Goal: Task Accomplishment & Management: Manage account settings

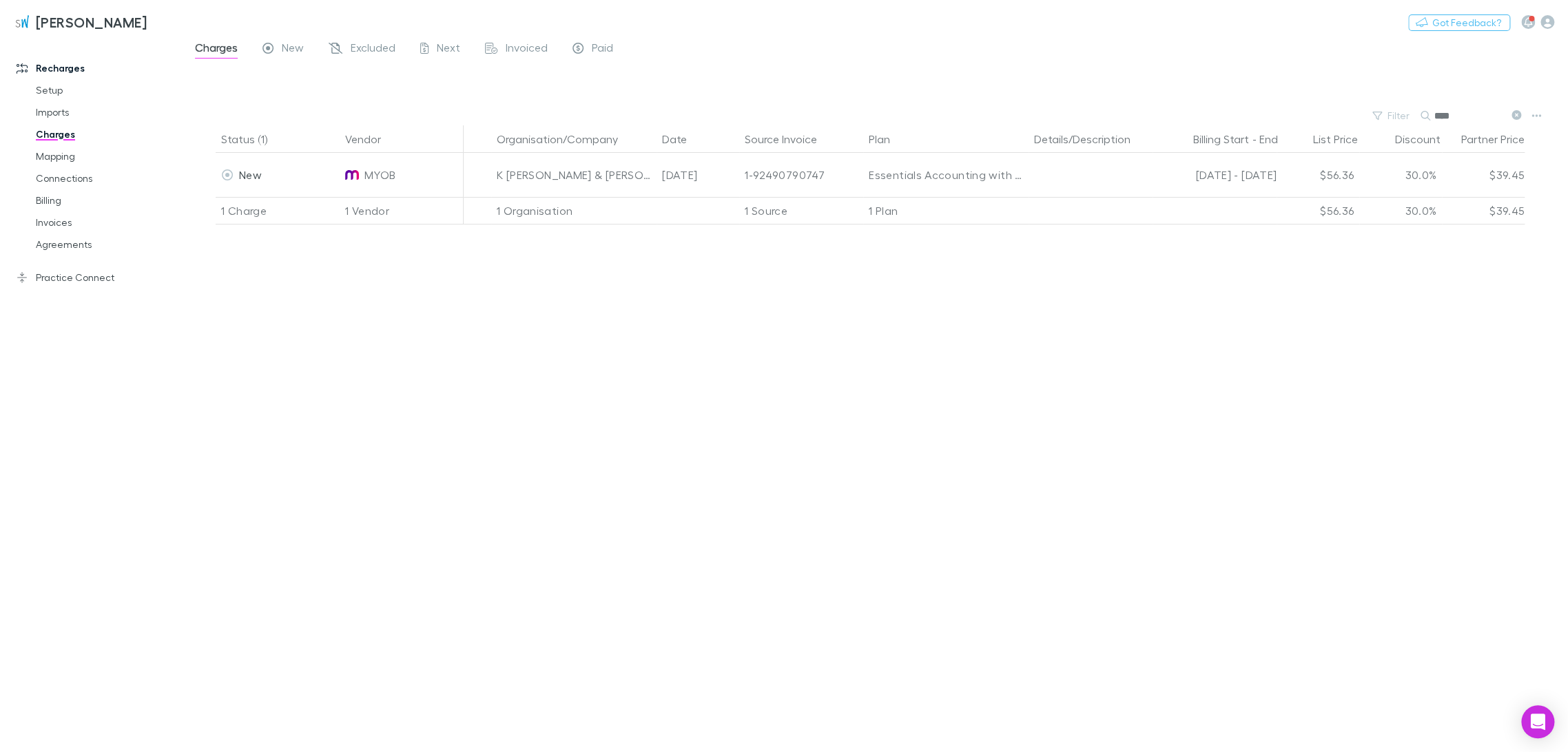
click at [1516, 113] on icon at bounding box center [1516, 115] width 10 height 10
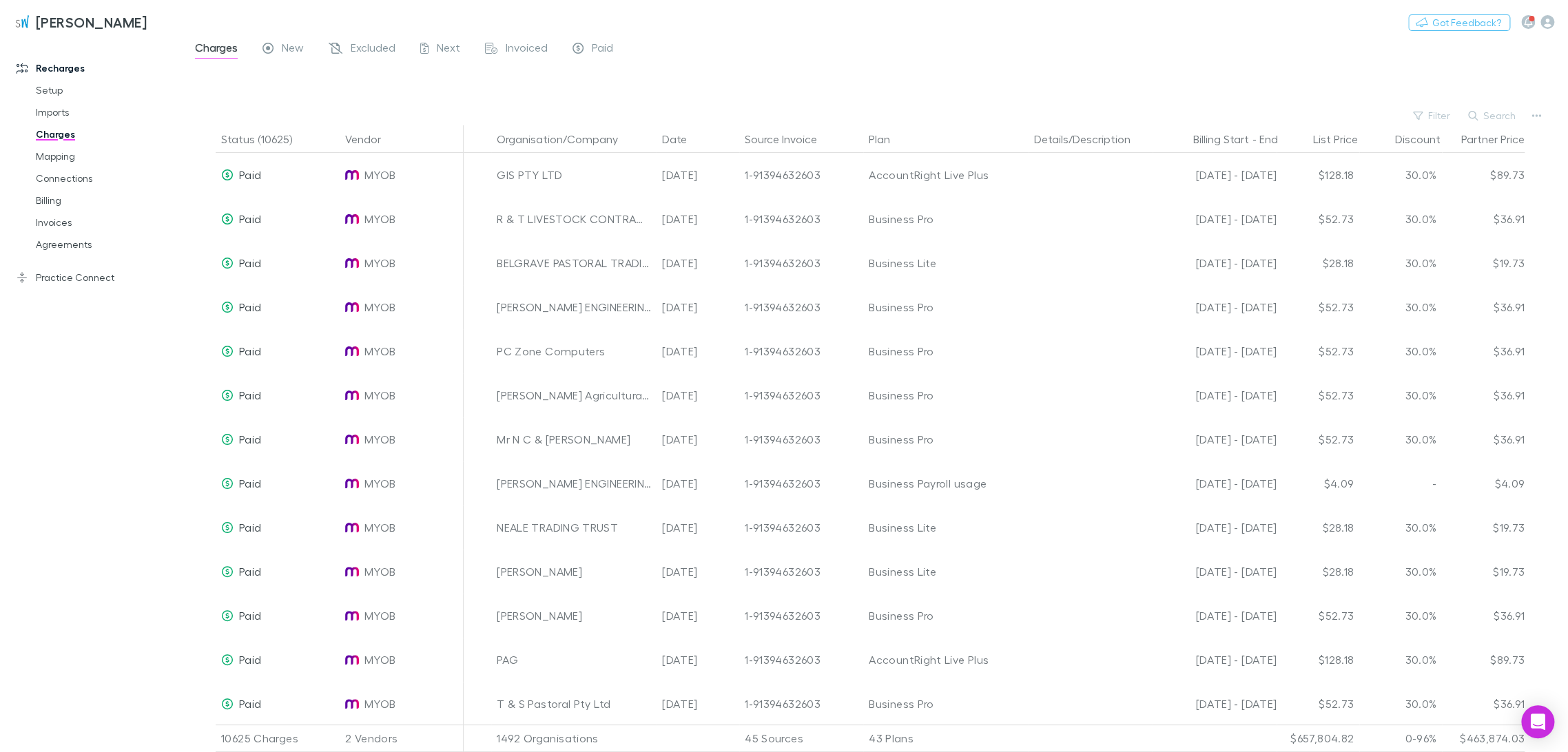
click at [1431, 112] on button "Filter" at bounding box center [1432, 116] width 52 height 17
drag, startPoint x: 1263, startPoint y: 222, endPoint x: 1445, endPoint y: 132, distance: 203.0
click at [1263, 223] on li "Xero" at bounding box center [1339, 227] width 240 height 22
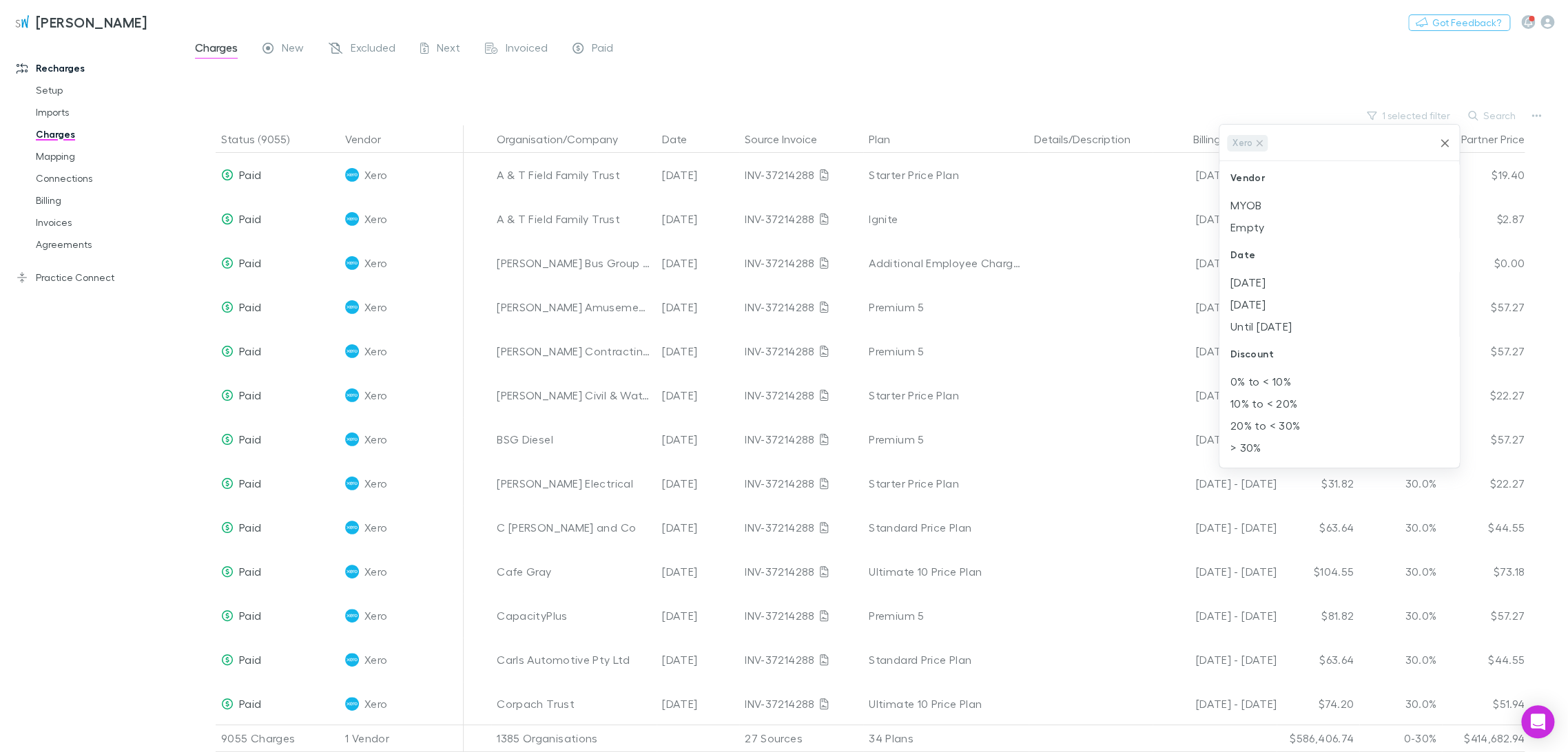
click at [1261, 146] on icon at bounding box center [1260, 144] width 11 height 11
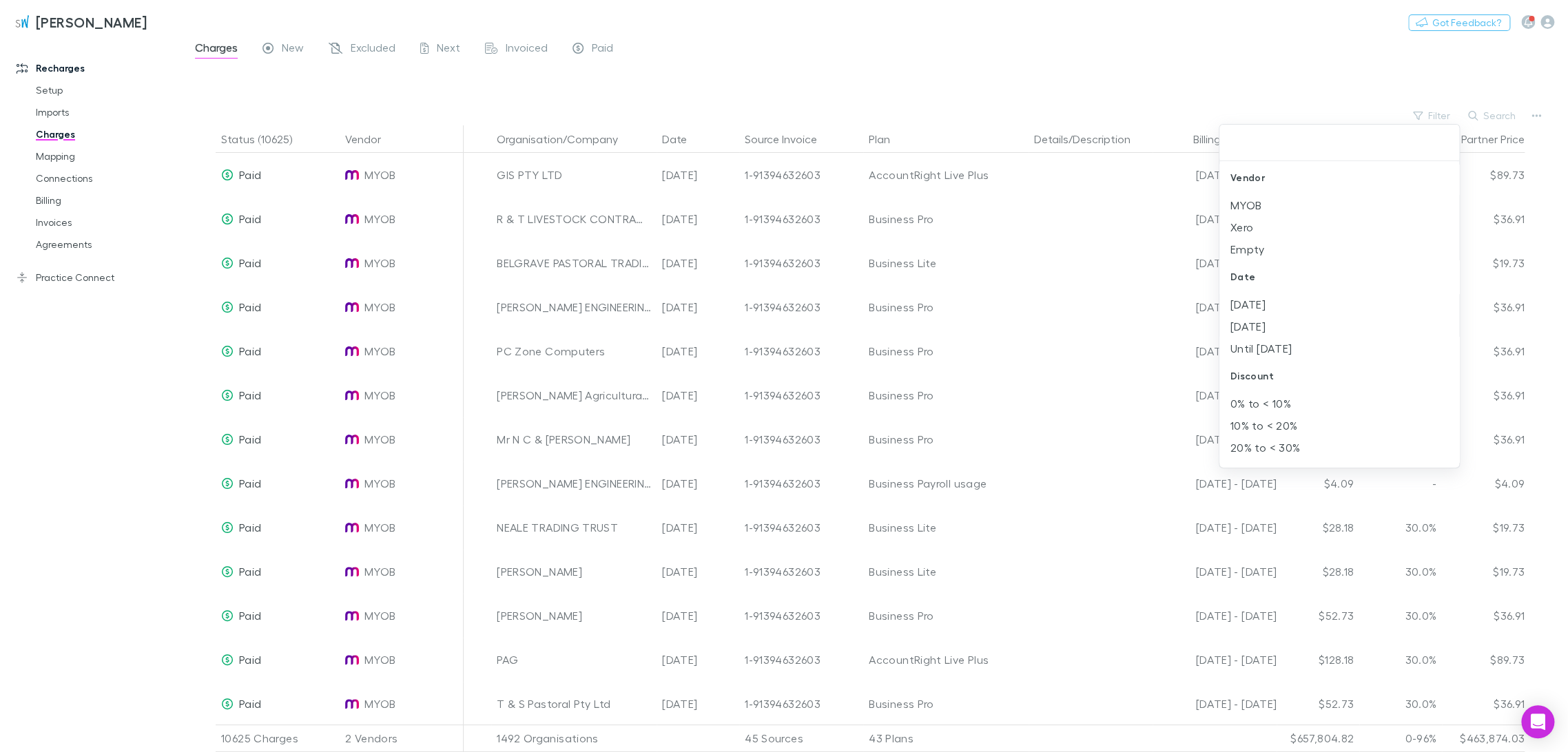
click at [1258, 304] on li "[DATE]" at bounding box center [1339, 305] width 240 height 22
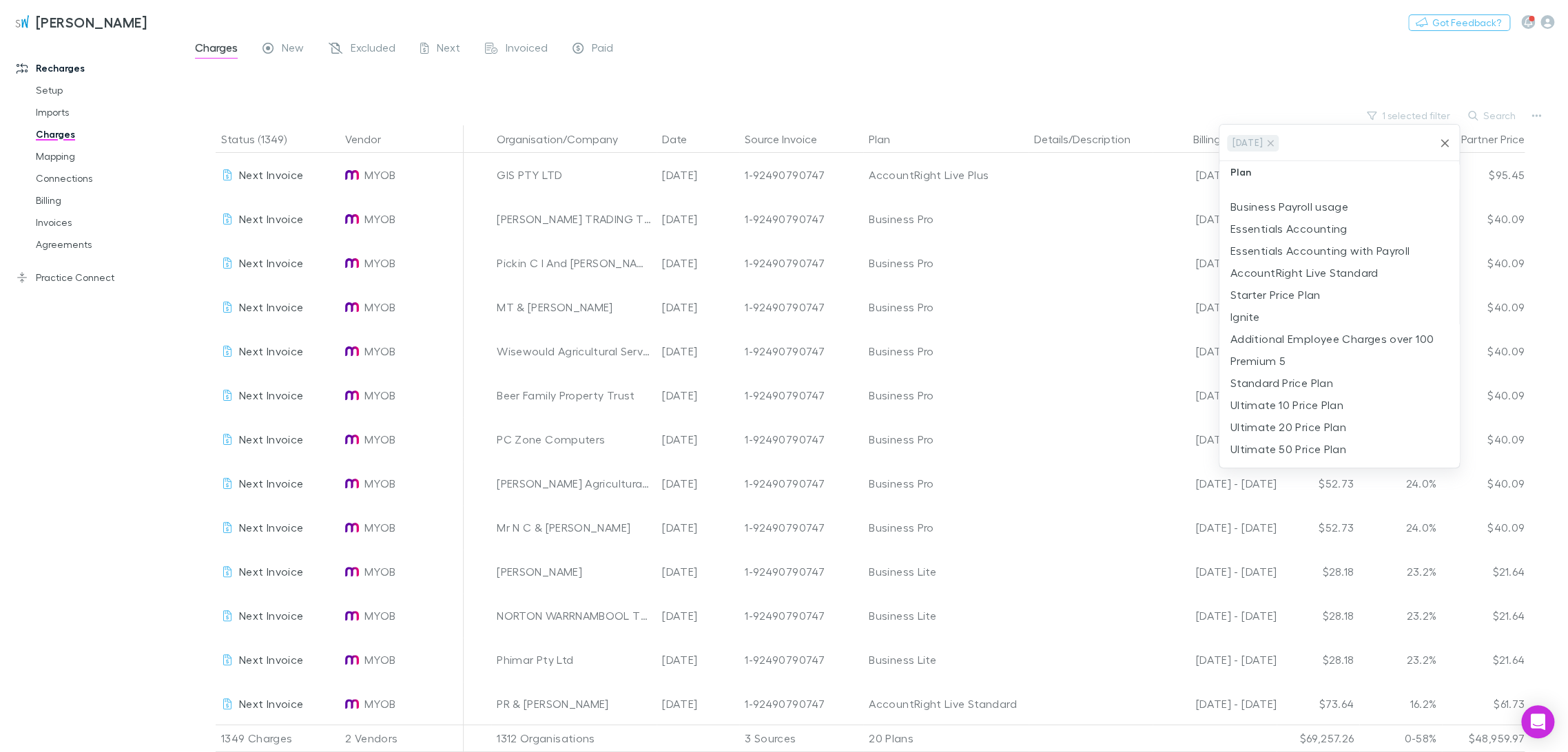
scroll to position [382, 0]
click at [1264, 300] on li "Ignite" at bounding box center [1339, 297] width 240 height 22
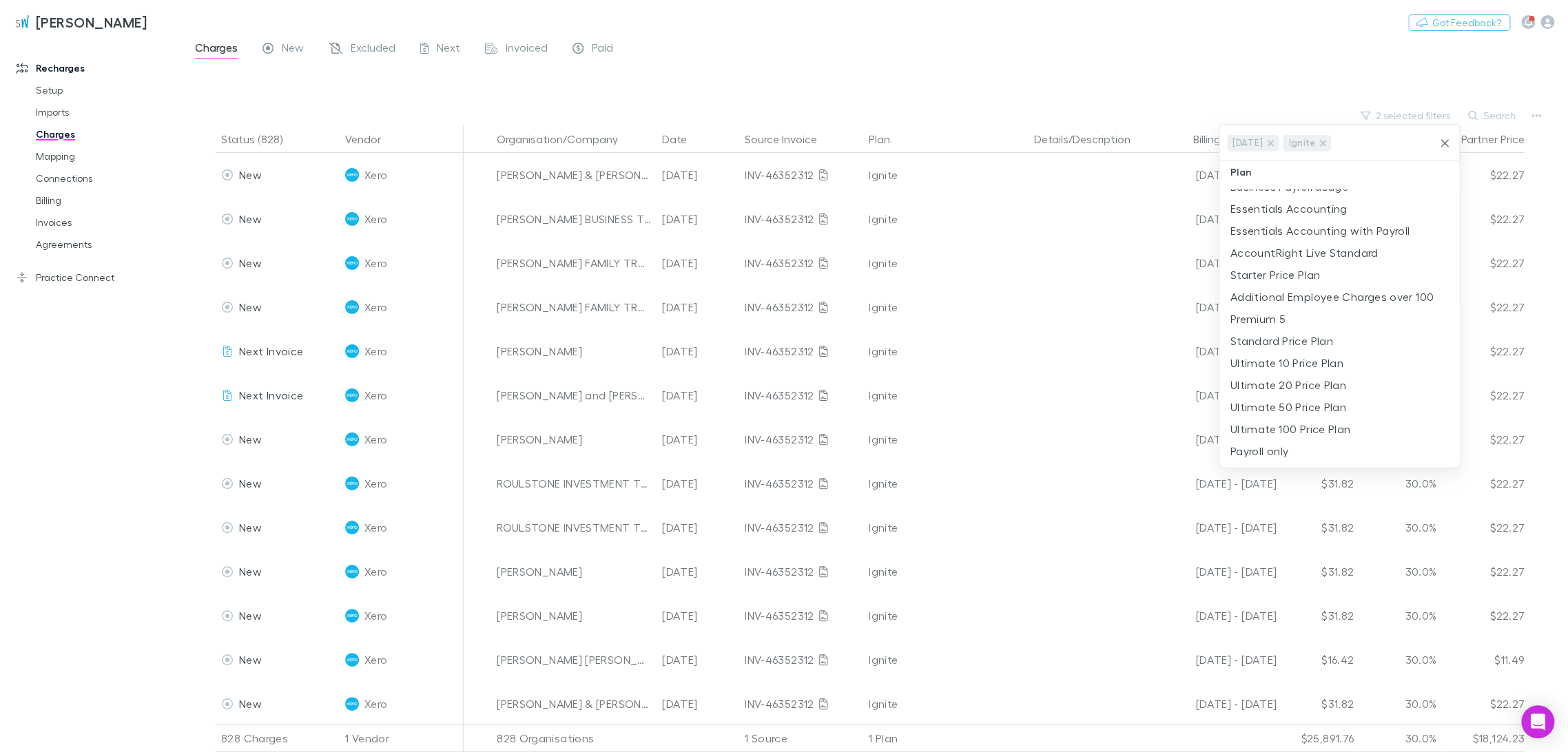
scroll to position [0, 0]
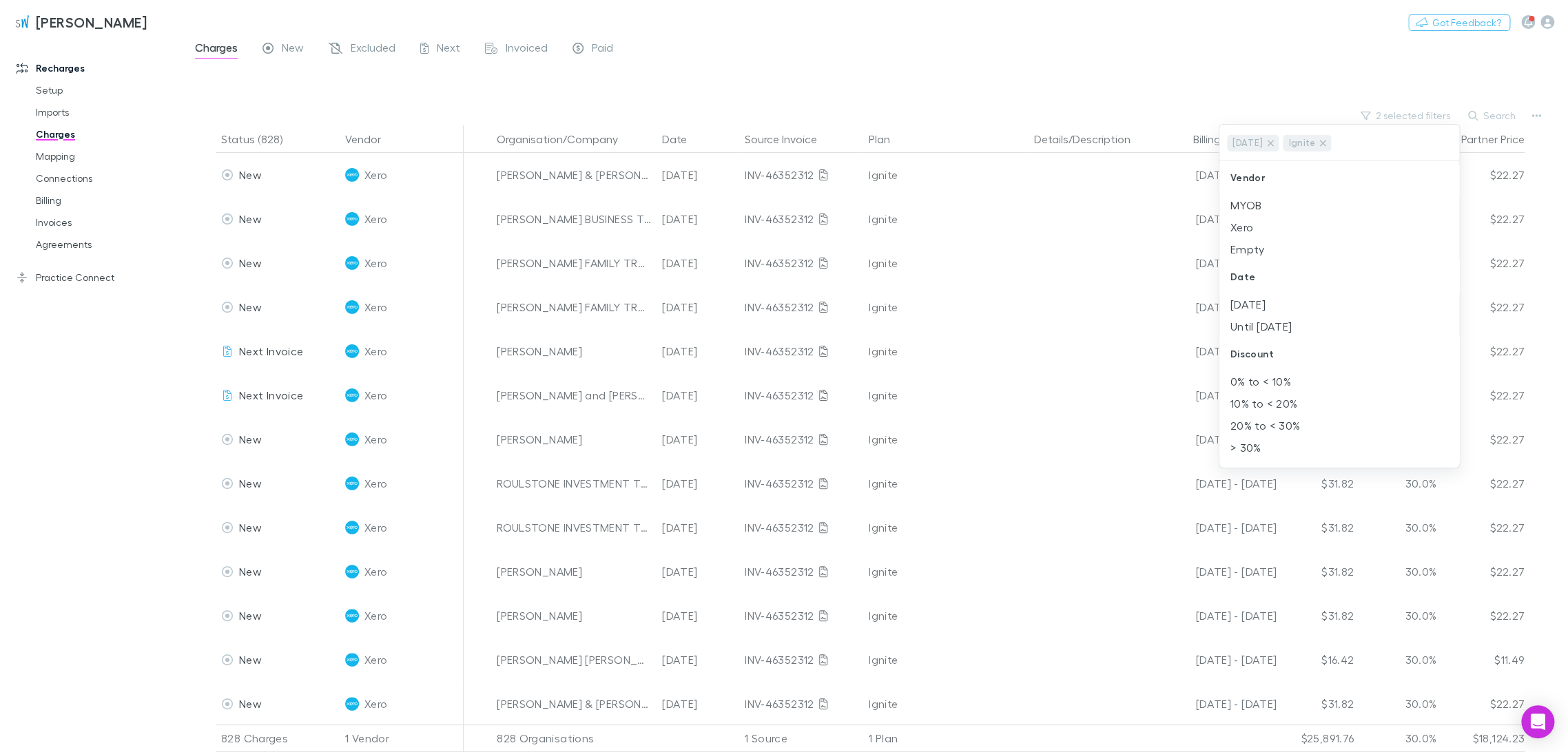
click at [545, 59] on div at bounding box center [784, 376] width 1568 height 752
click at [579, 133] on button "Organisation/Company" at bounding box center [566, 139] width 138 height 28
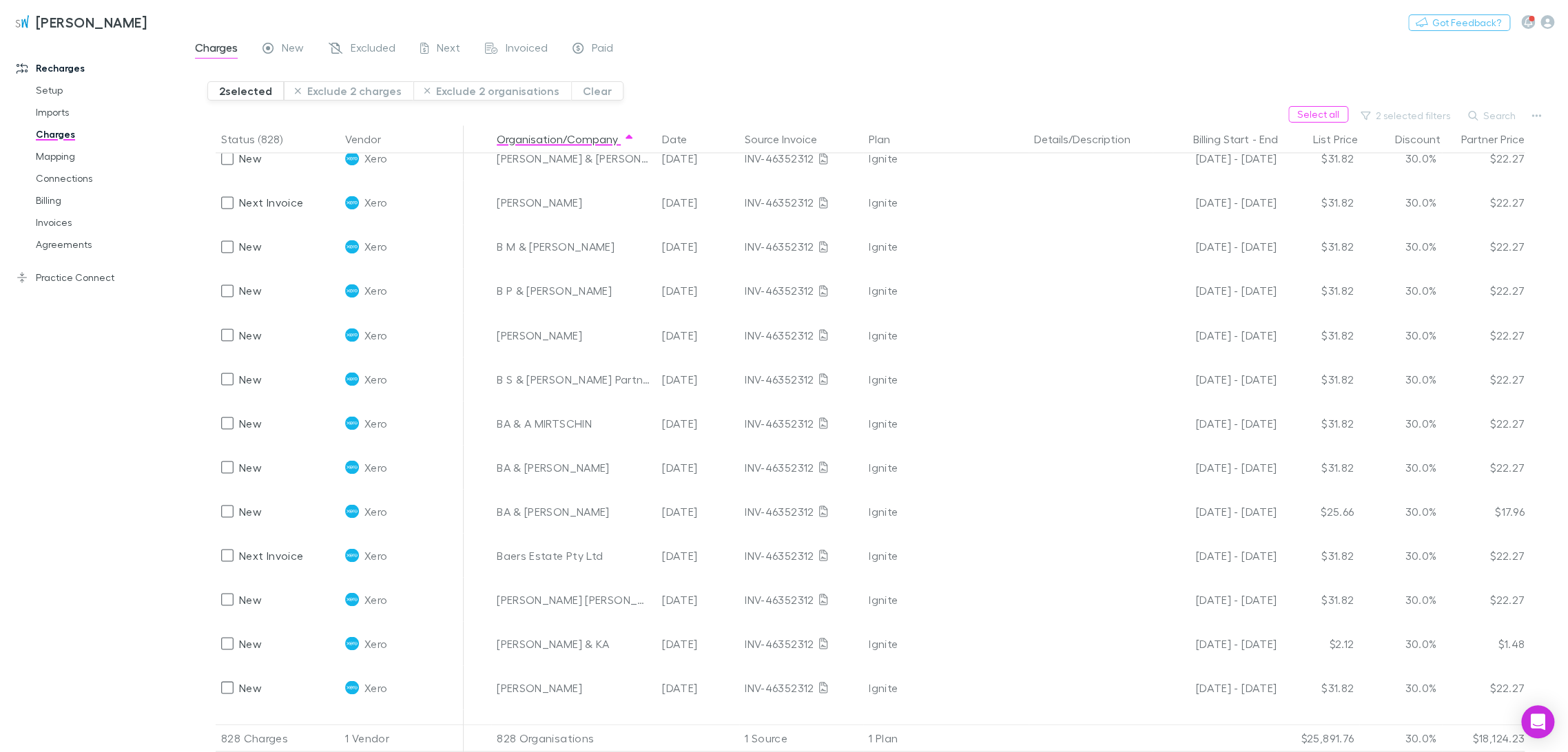
scroll to position [1607, 0]
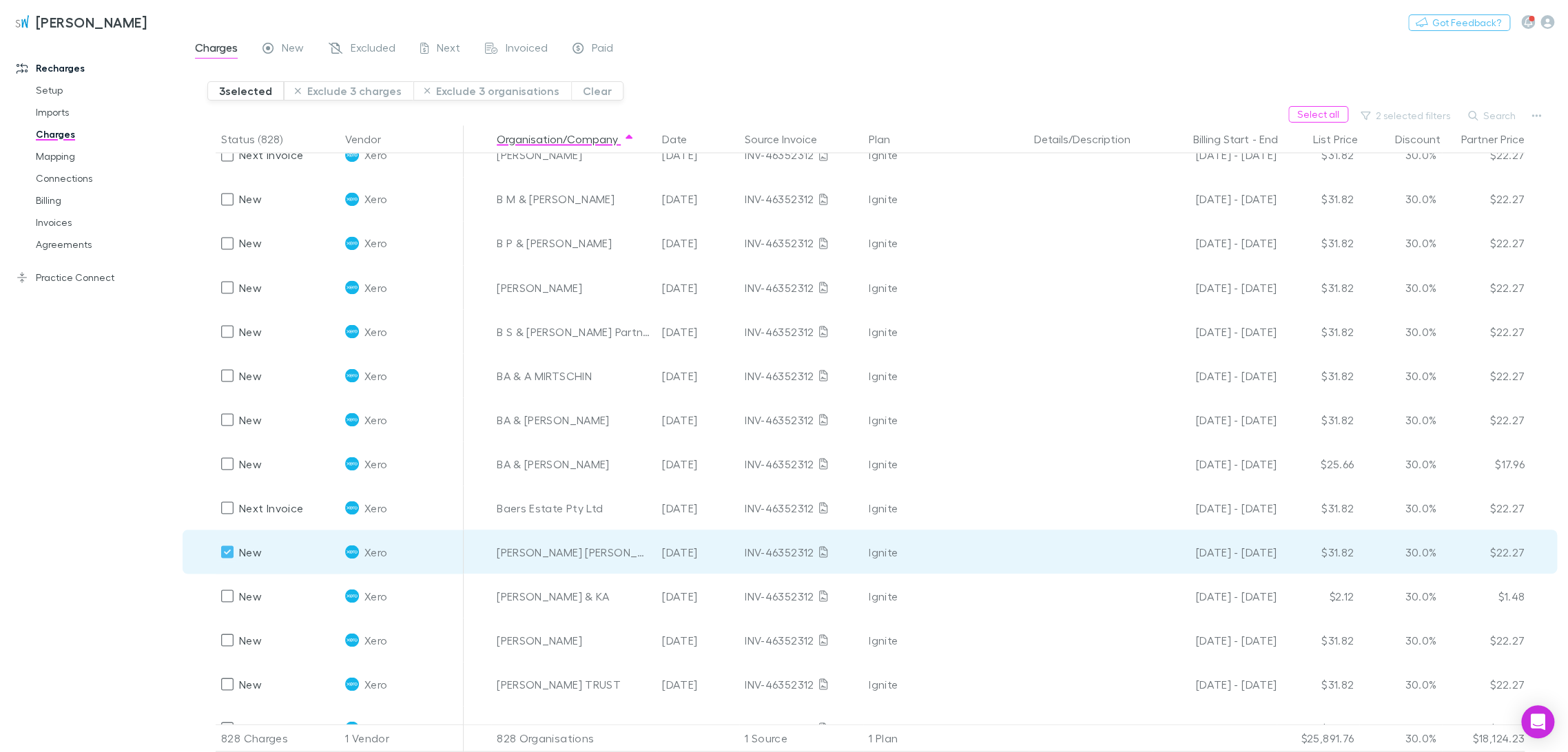
click at [220, 503] on div at bounding box center [227, 508] width 20 height 20
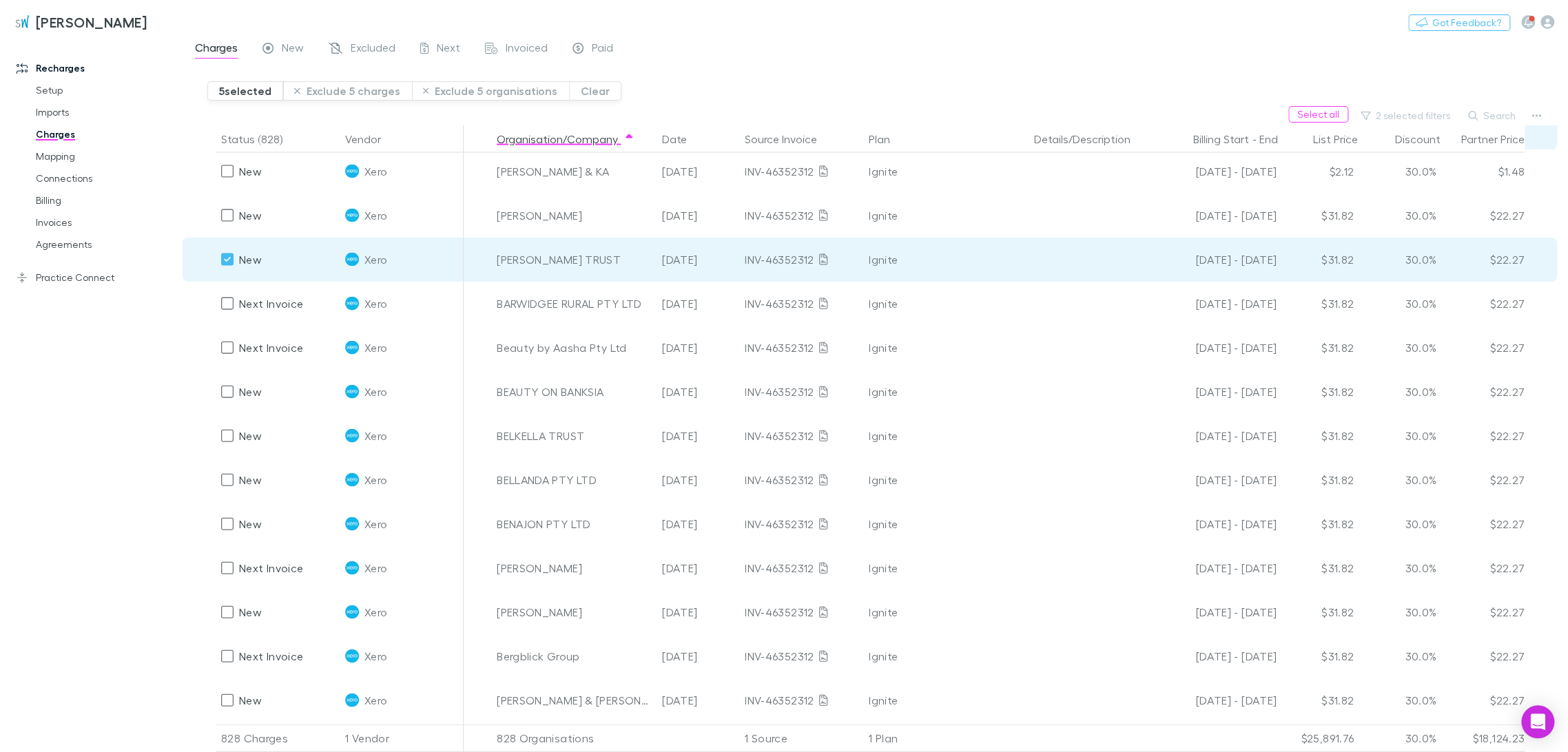
scroll to position [2066, 0]
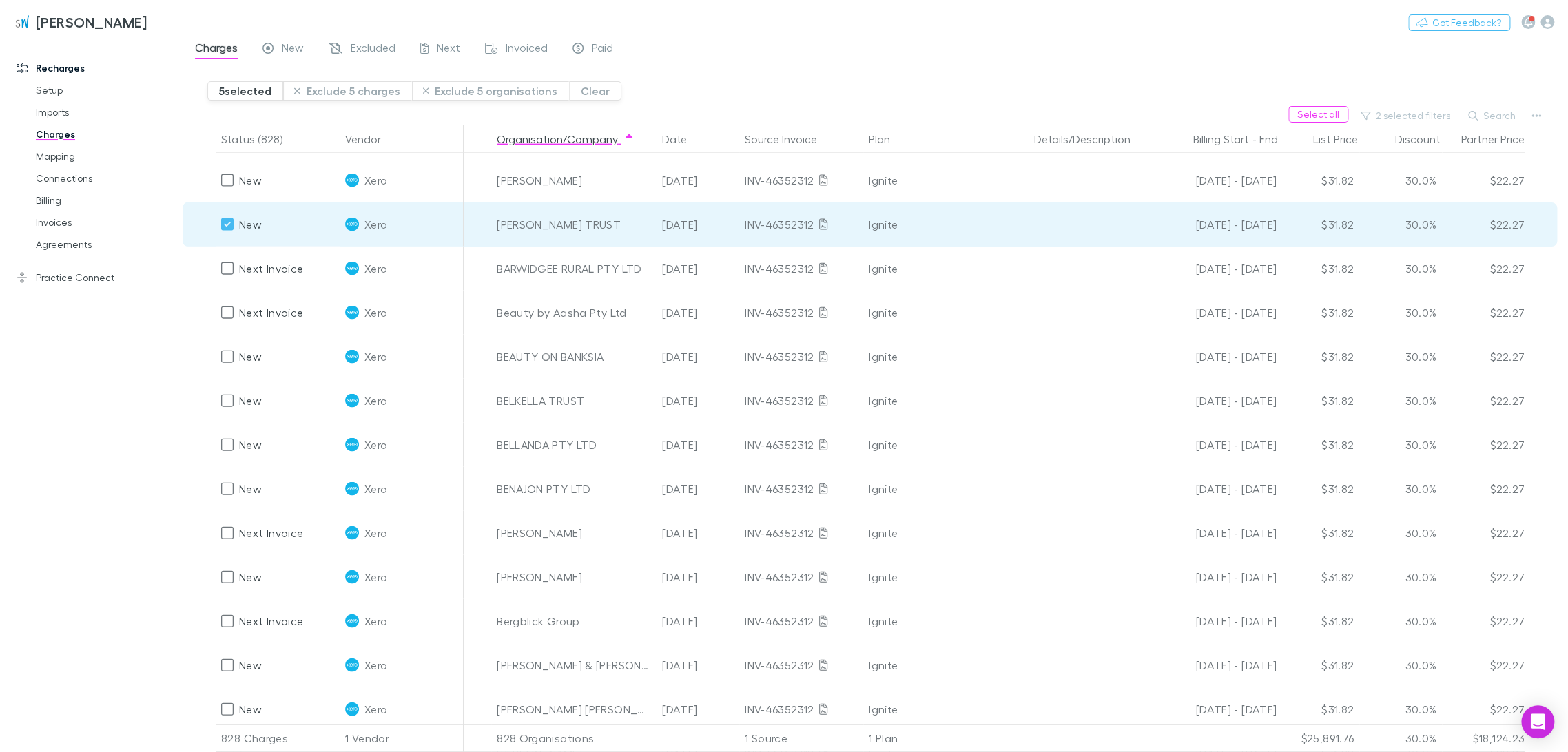
click at [337, 92] on button "Exclude 5 charges" at bounding box center [347, 91] width 129 height 20
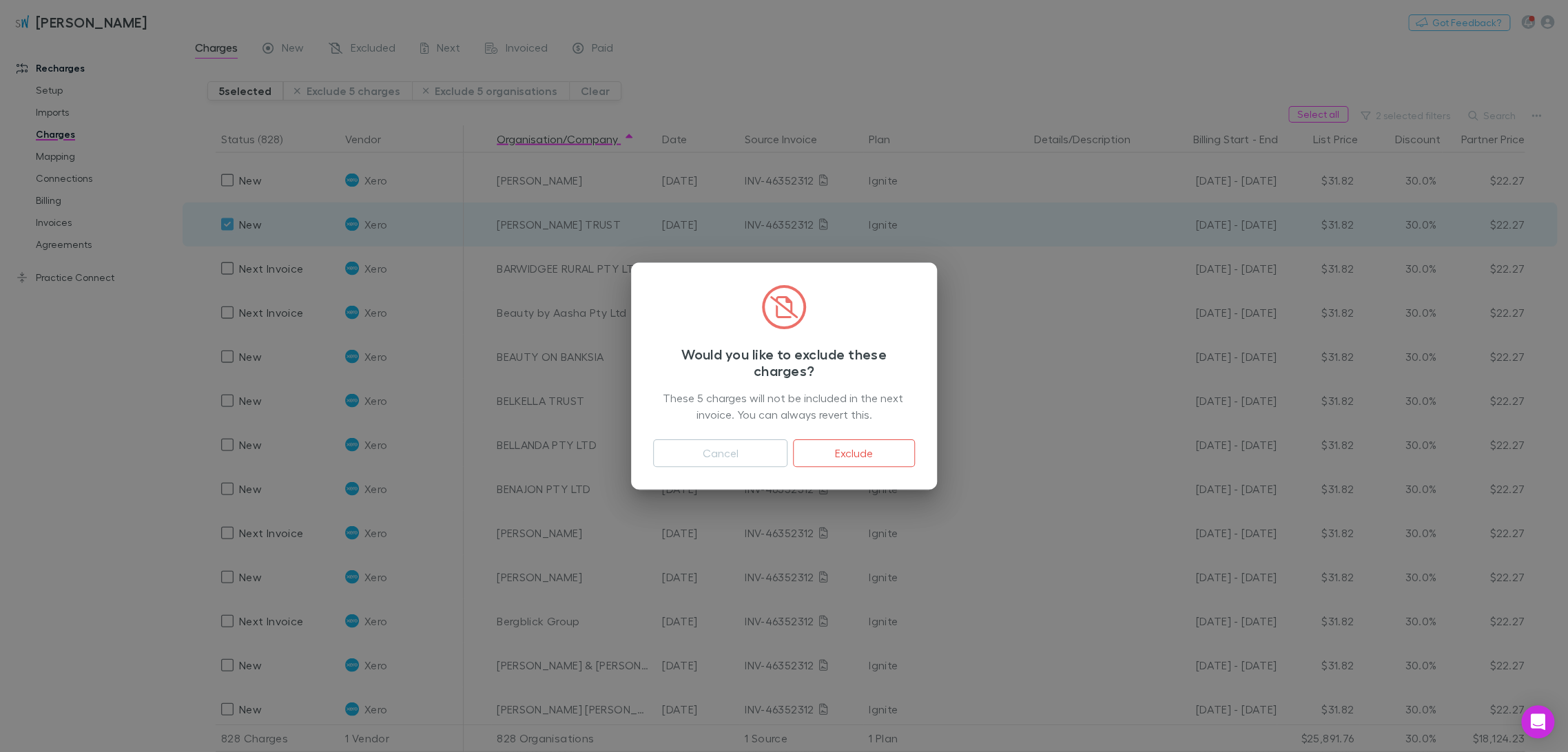
click at [871, 452] on button "Exclude" at bounding box center [853, 454] width 122 height 28
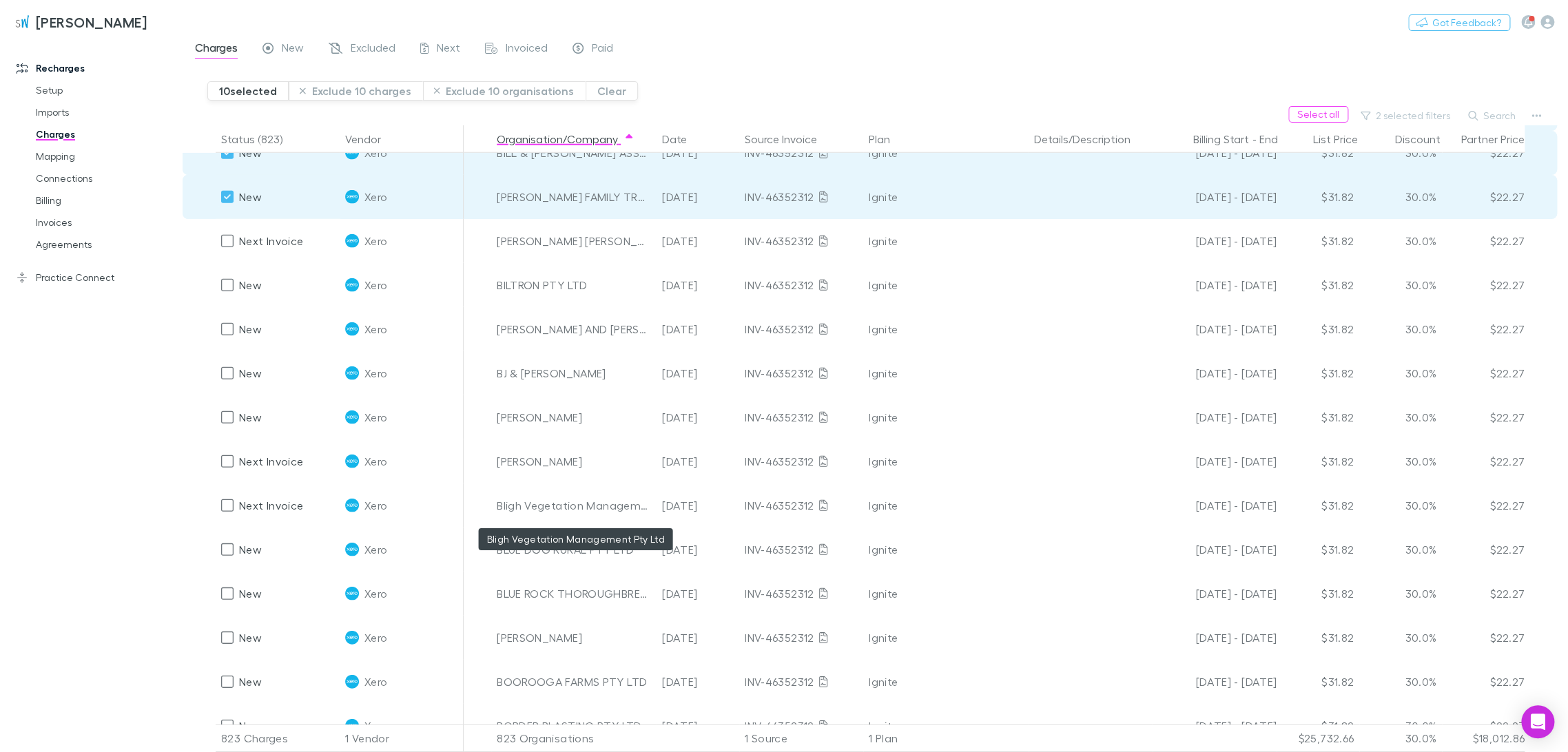
scroll to position [2655, 0]
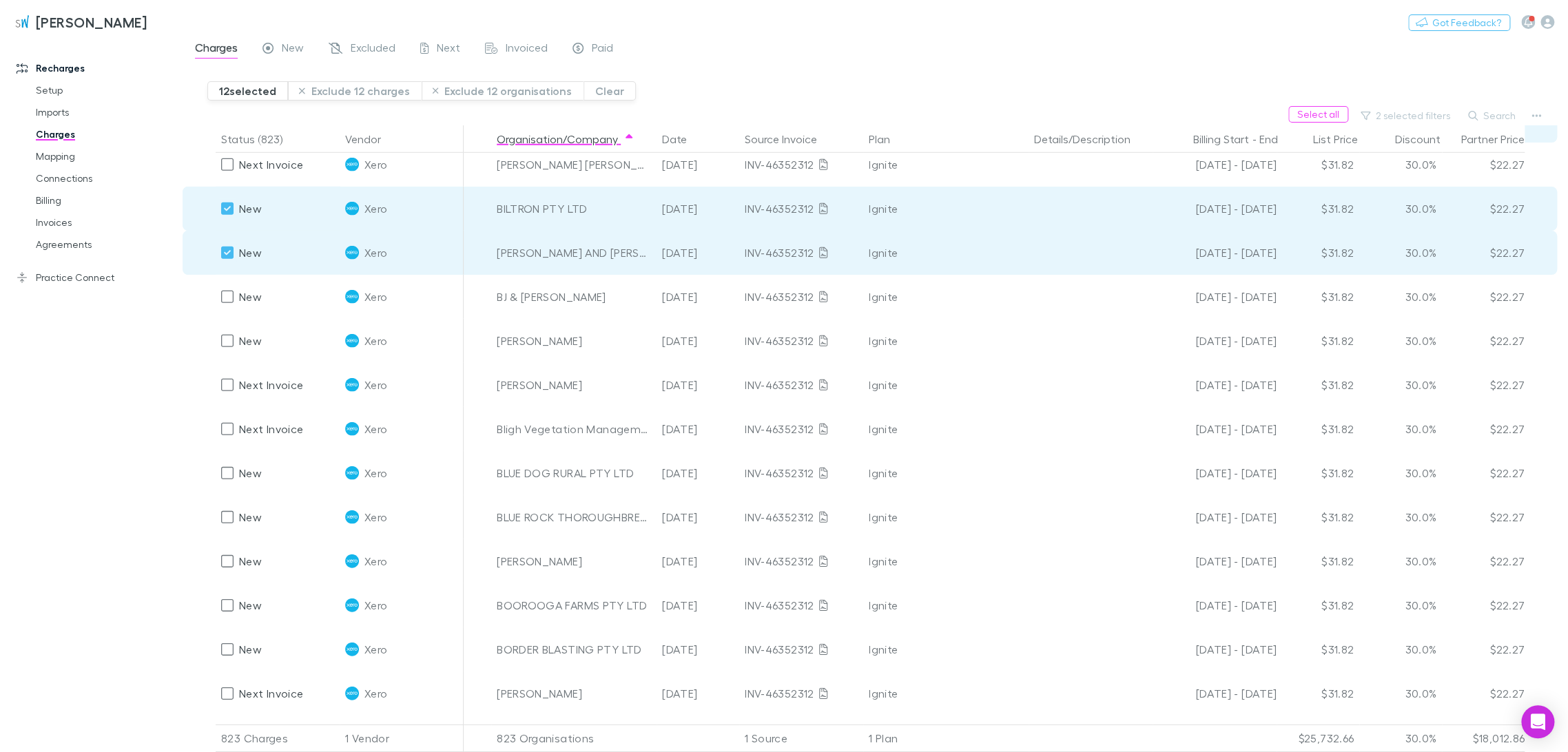
click at [362, 89] on button "Exclude 12 charges" at bounding box center [355, 91] width 134 height 20
click at [341, 87] on button "Exclude 12 charges" at bounding box center [355, 91] width 134 height 20
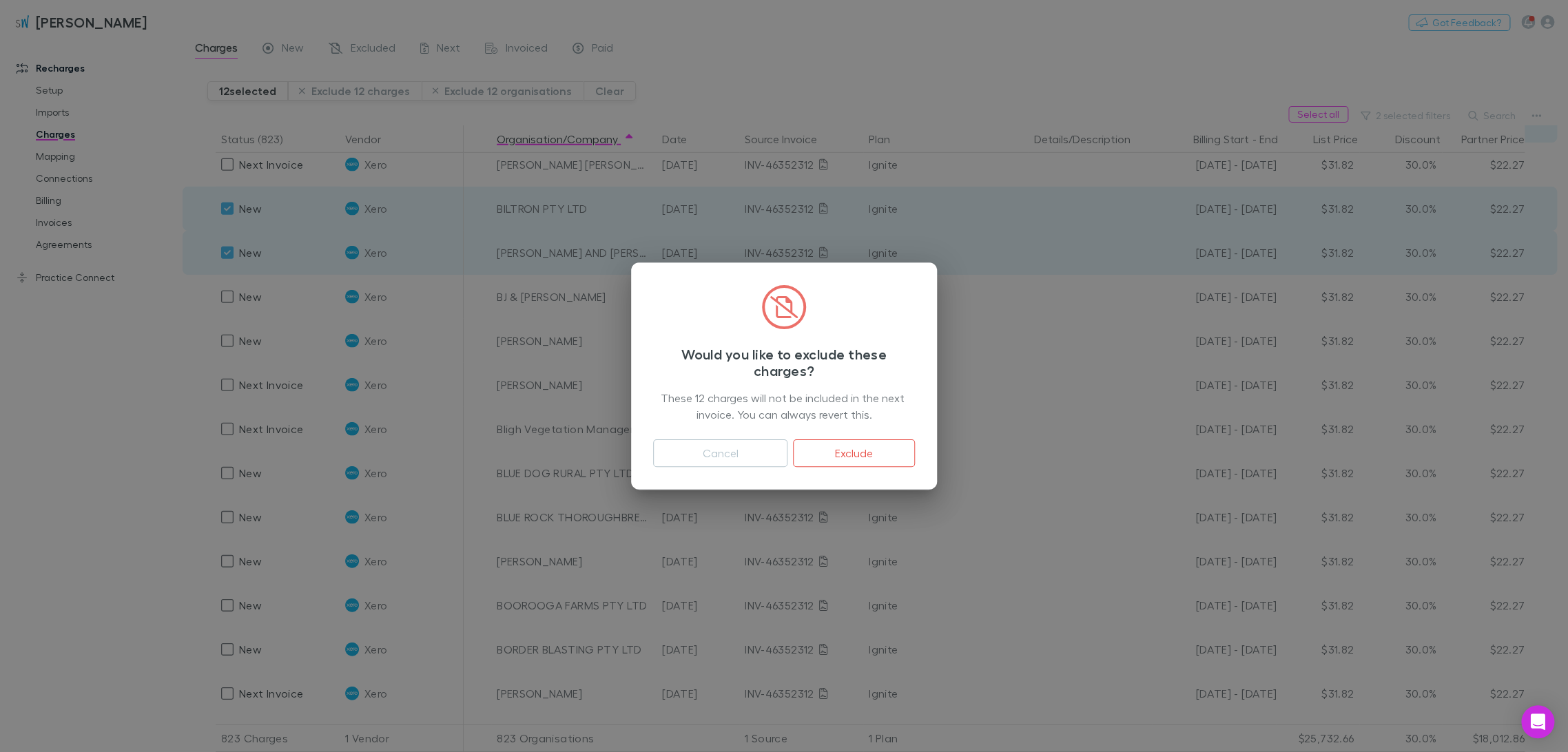
click at [876, 455] on button "Exclude" at bounding box center [853, 454] width 122 height 28
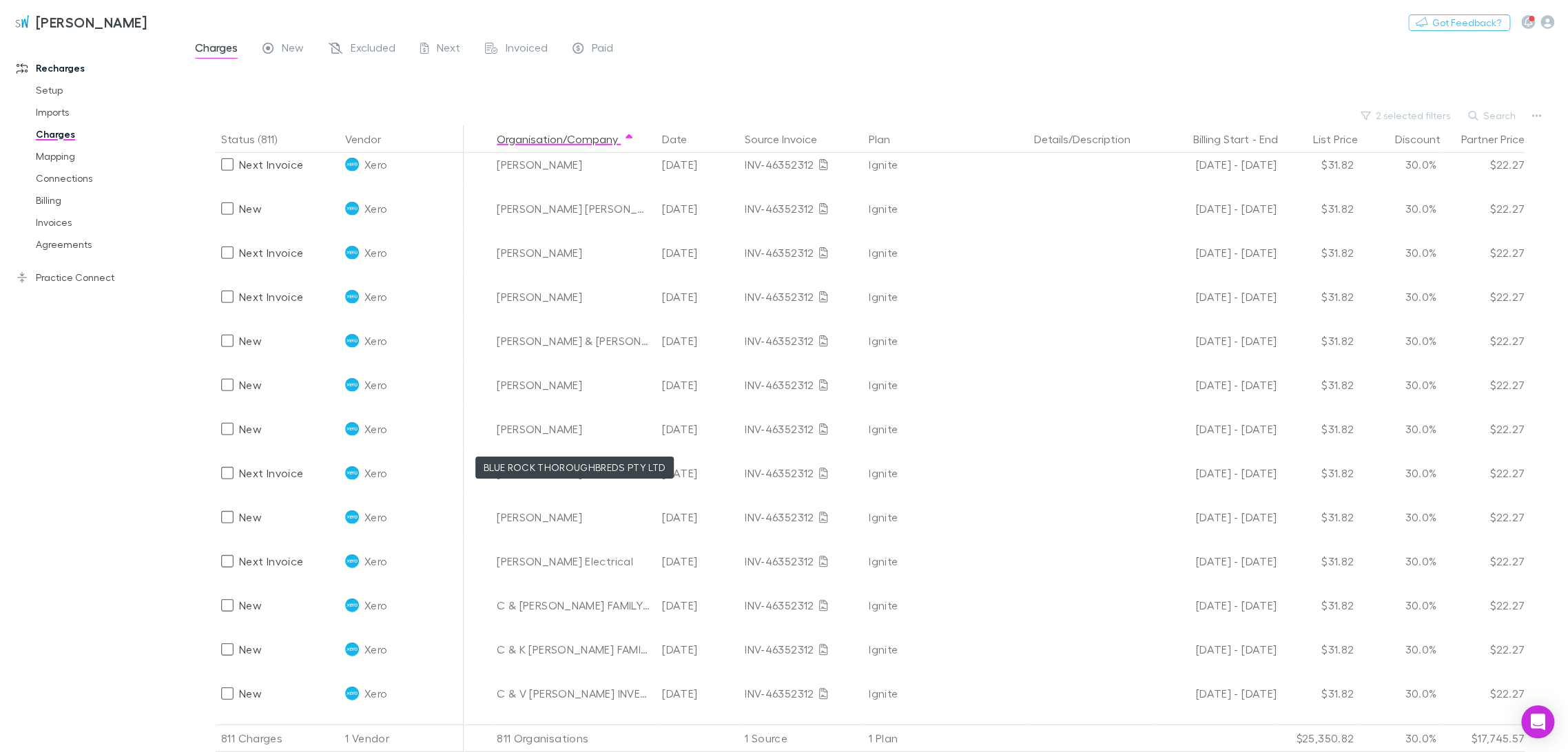
scroll to position [2214, 0]
